Goal: Check status: Check status

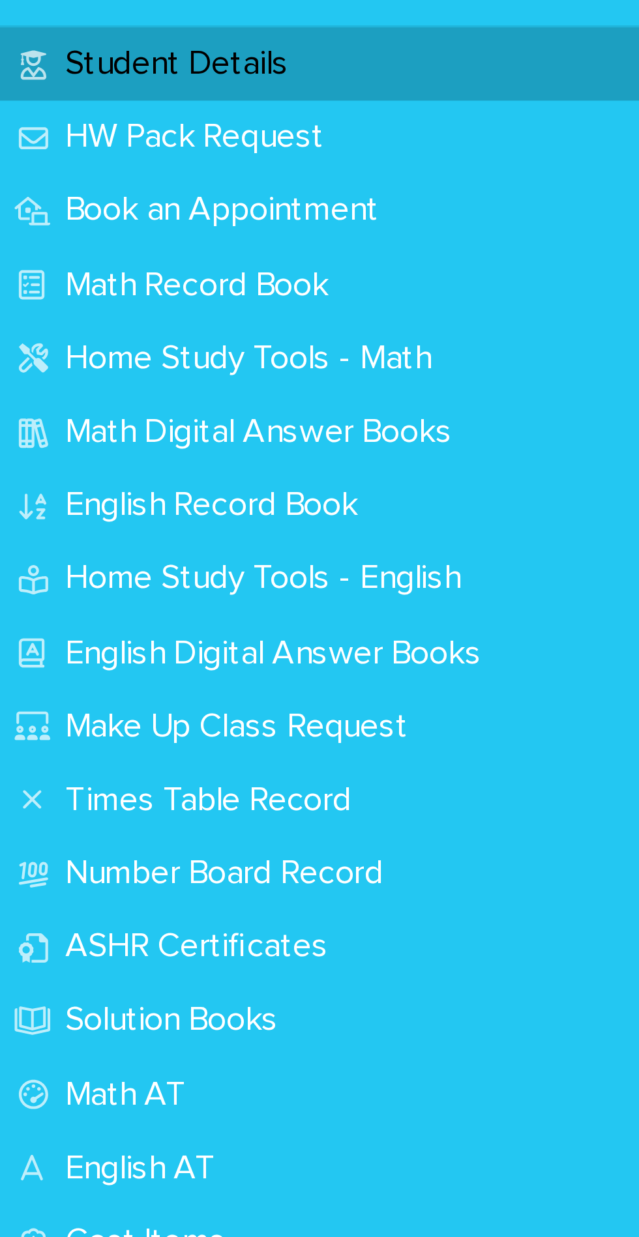
click at [102, 161] on p "Math Record Book" at bounding box center [64, 160] width 98 height 12
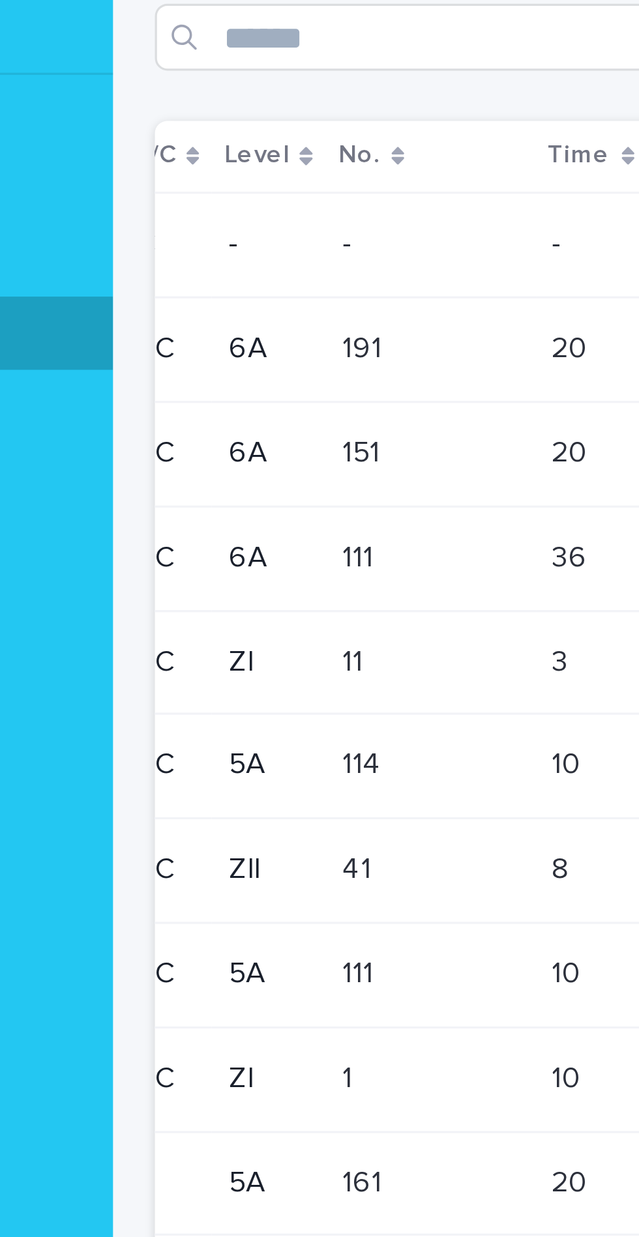
scroll to position [0, 149]
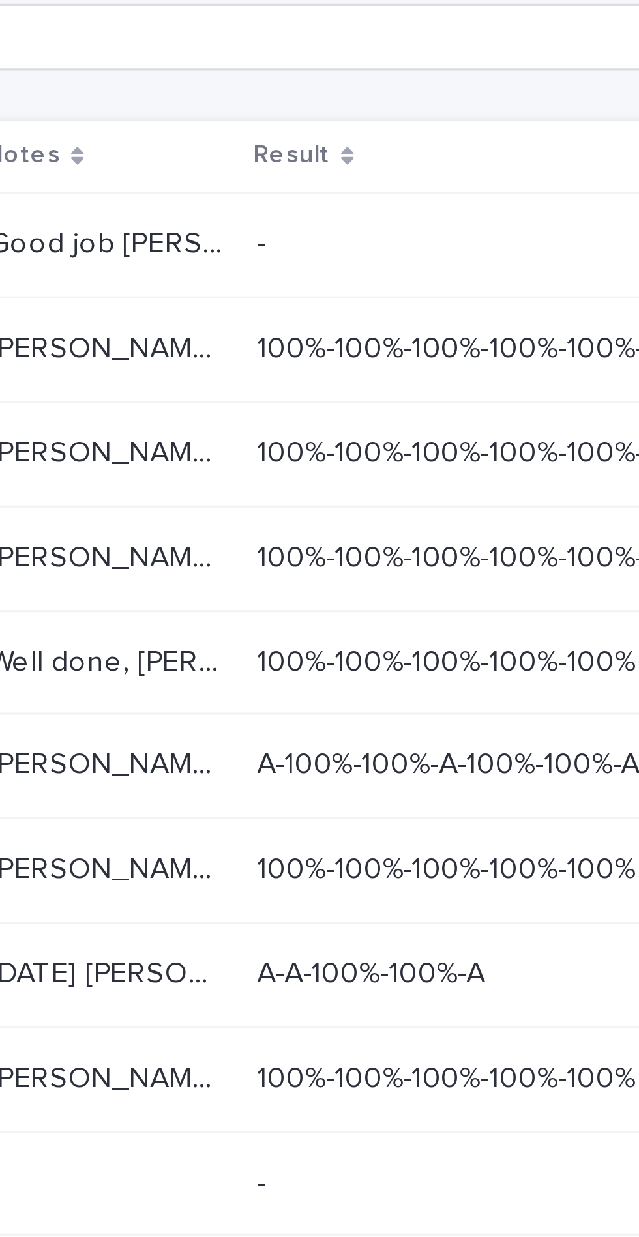
click at [409, 172] on div "100%-100%-100%-100%-100%-100%-100% 100%-100%-100%-100%-100%-100%-100%" at bounding box center [491, 165] width 228 height 22
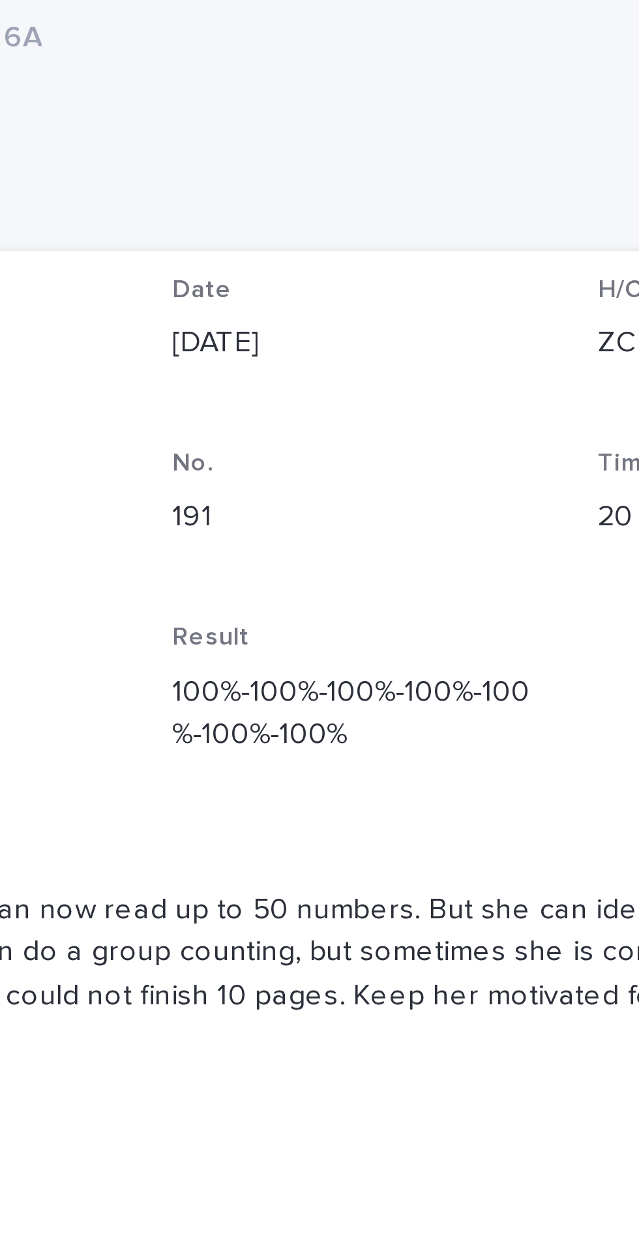
click at [451, 253] on div "Student Name [PERSON_NAME] Date [DATE] H/C ZC Level 6A No. 191 Time 20 Marked/N…" at bounding box center [427, 234] width 382 height 296
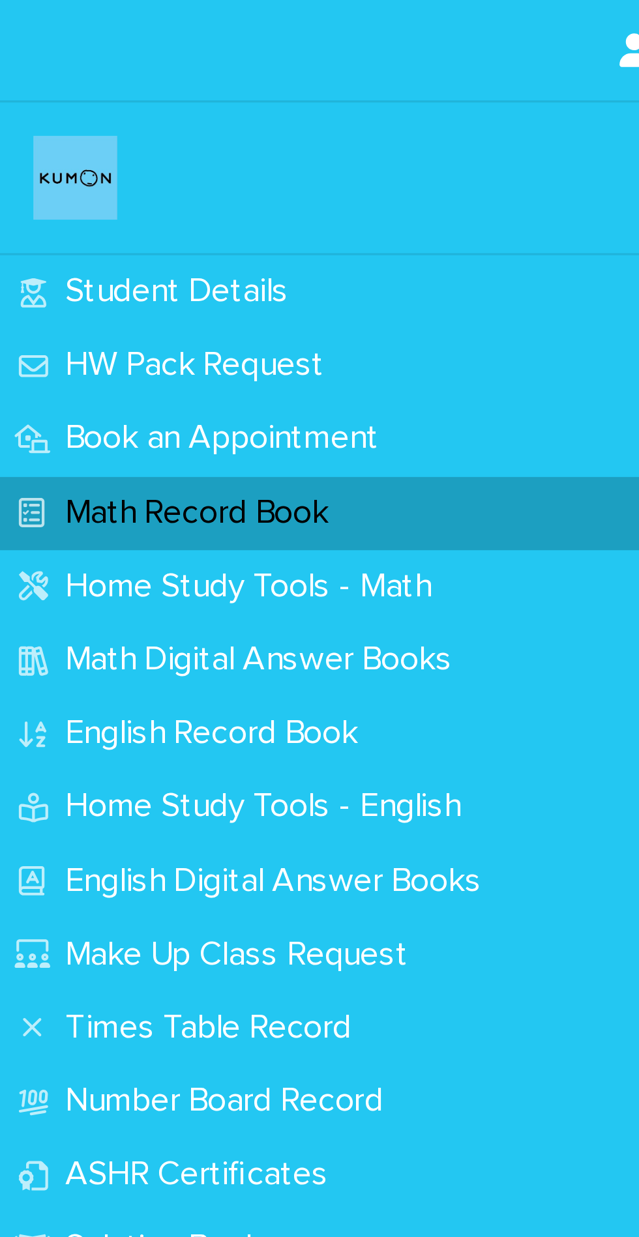
click at [62, 93] on p "Student Details" at bounding box center [57, 91] width 85 height 12
